Goal: Information Seeking & Learning: Compare options

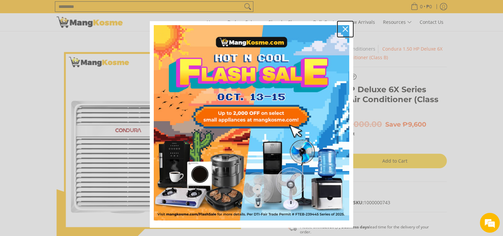
click at [338, 33] on button "Close" at bounding box center [345, 29] width 16 height 16
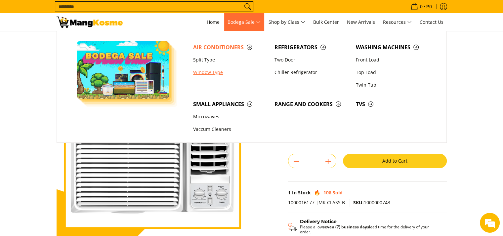
click at [222, 72] on link "Window Type" at bounding box center [230, 72] width 81 height 13
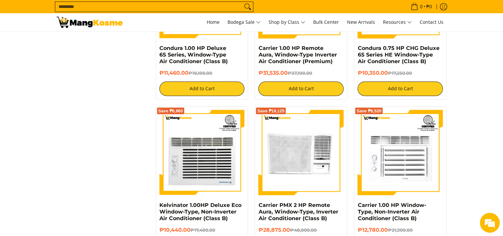
scroll to position [1223, 0]
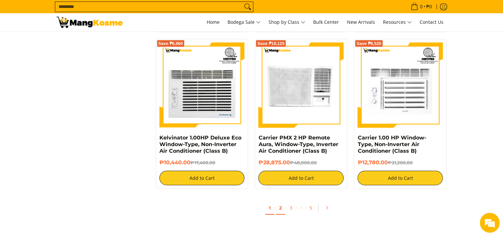
click at [282, 213] on link "2" at bounding box center [280, 208] width 9 height 14
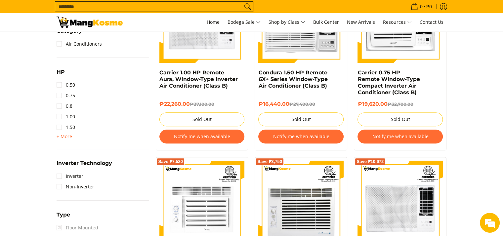
scroll to position [397, 0]
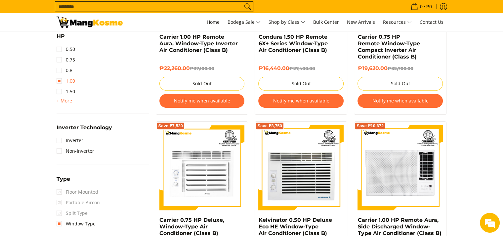
click at [66, 78] on link "1.00" at bounding box center [66, 81] width 19 height 11
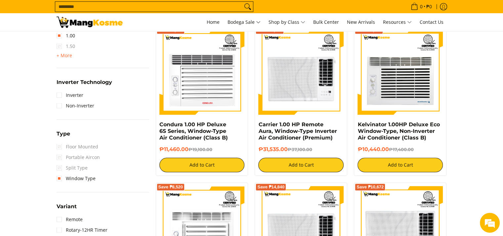
scroll to position [456, 0]
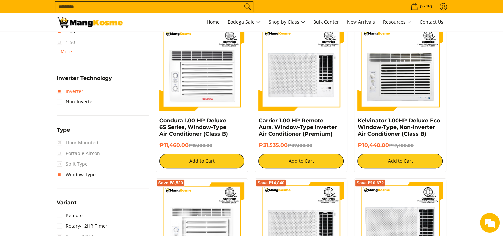
click at [80, 91] on link "Inverter" at bounding box center [70, 91] width 27 height 11
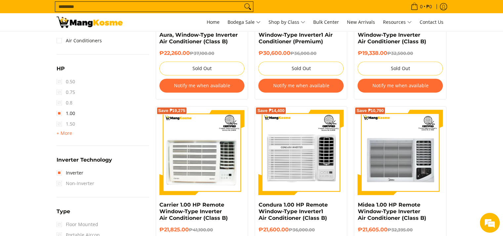
scroll to position [390, 0]
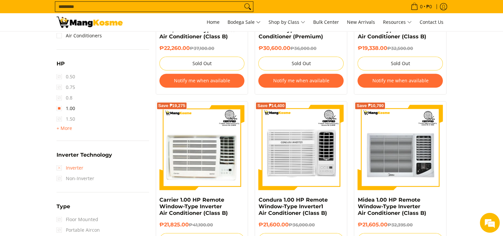
click at [69, 165] on link "Inverter" at bounding box center [70, 168] width 27 height 11
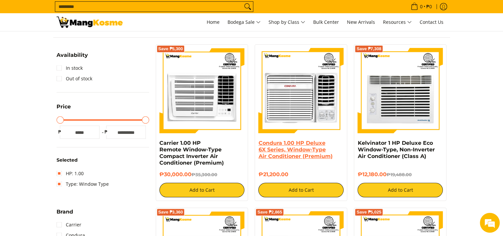
scroll to position [93, 0]
